Goal: Task Accomplishment & Management: Manage account settings

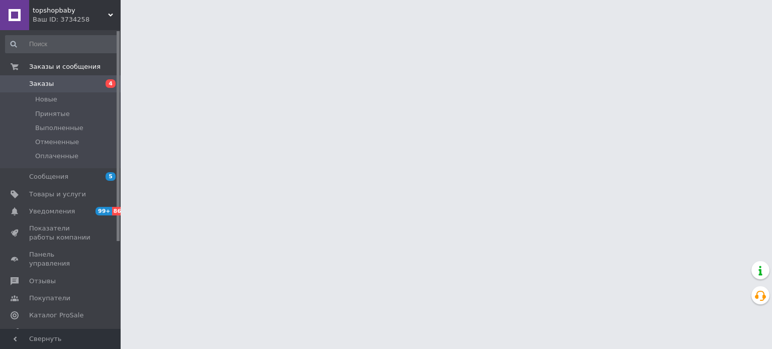
click at [55, 197] on span "Товары и услуги" at bounding box center [57, 194] width 57 height 9
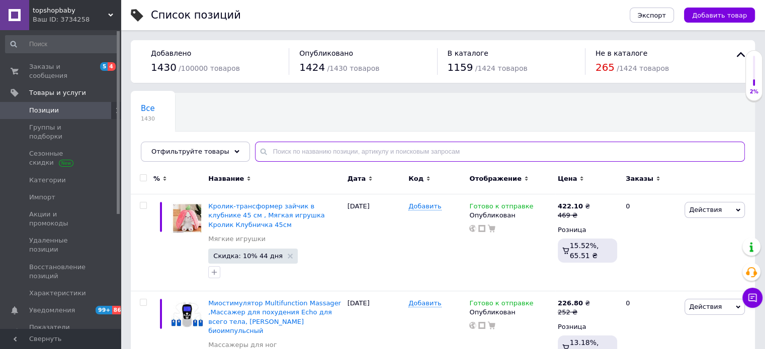
click at [288, 150] on input "text" at bounding box center [500, 152] width 490 height 20
type input "стель"
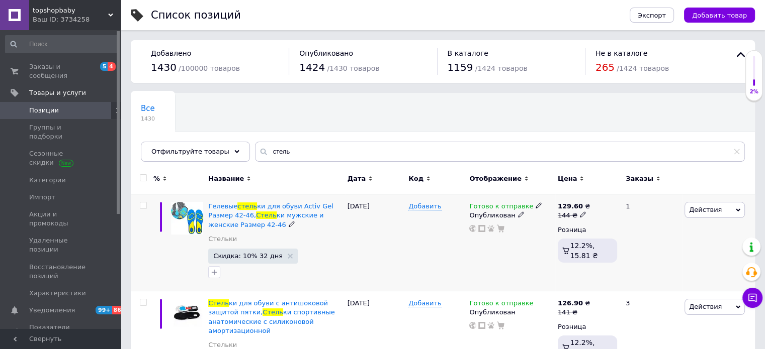
click at [531, 201] on div "Готово к отправке Опубликован" at bounding box center [510, 243] width 88 height 97
click at [535, 203] on icon at bounding box center [538, 206] width 6 height 6
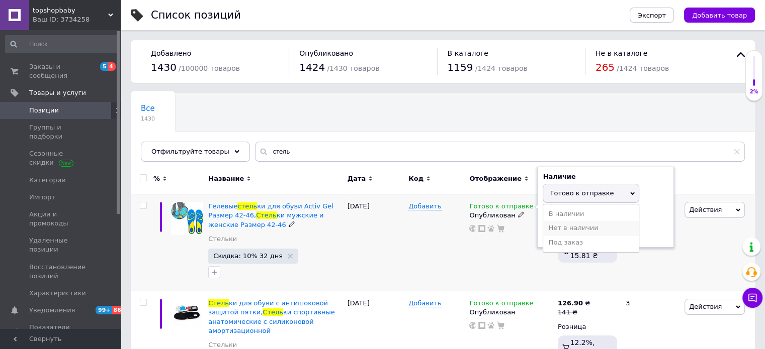
click at [559, 225] on li "Нет в наличии" at bounding box center [591, 228] width 96 height 14
click at [474, 249] on div "Готово к отправке Наличие Нет в наличии В наличии Под заказ Готово к отправке О…" at bounding box center [510, 243] width 88 height 97
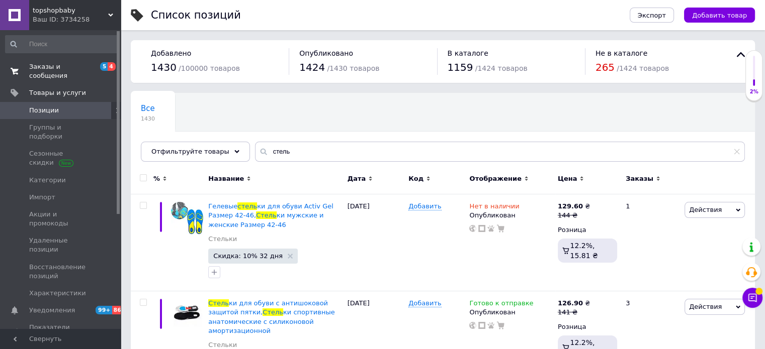
click at [73, 72] on link "Заказы и сообщения 5 4" at bounding box center [62, 71] width 124 height 26
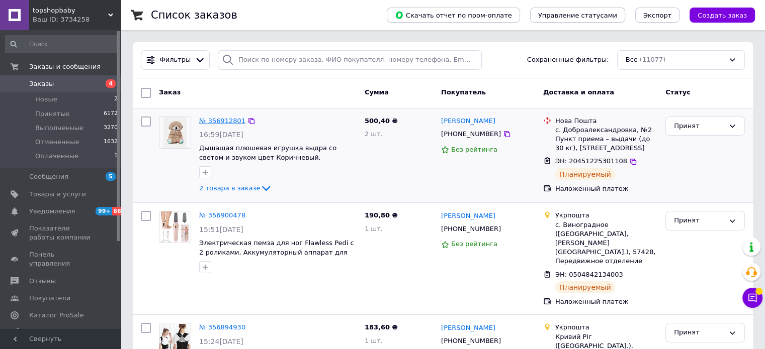
click at [223, 121] on link "№ 356912801" at bounding box center [222, 121] width 46 height 8
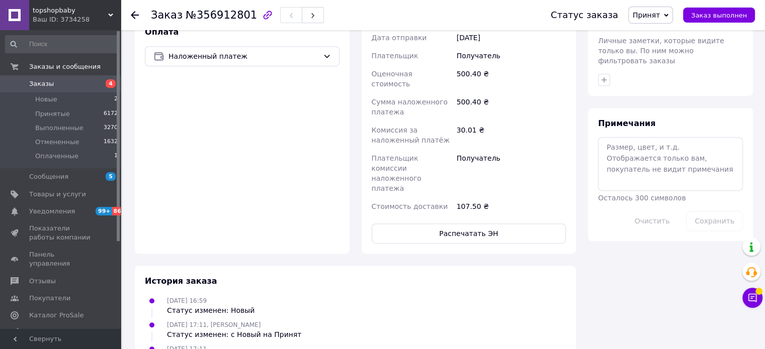
scroll to position [553, 0]
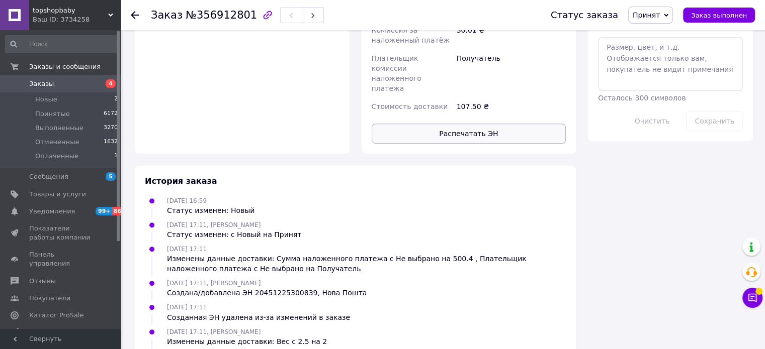
click at [490, 124] on button "Распечатать ЭН" at bounding box center [468, 134] width 195 height 20
